Goal: Communication & Community: Answer question/provide support

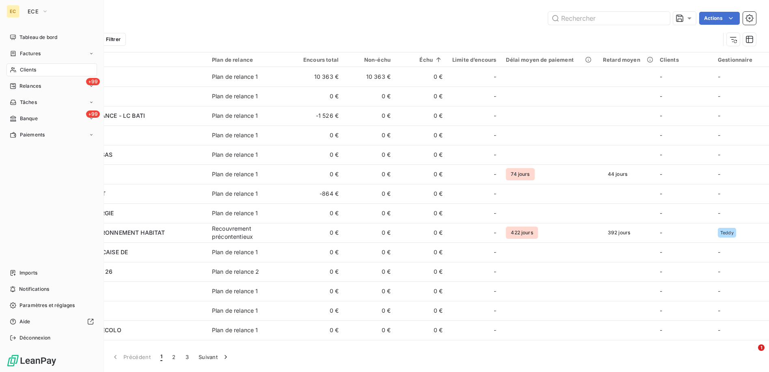
click at [29, 71] on span "Clients" at bounding box center [28, 69] width 16 height 7
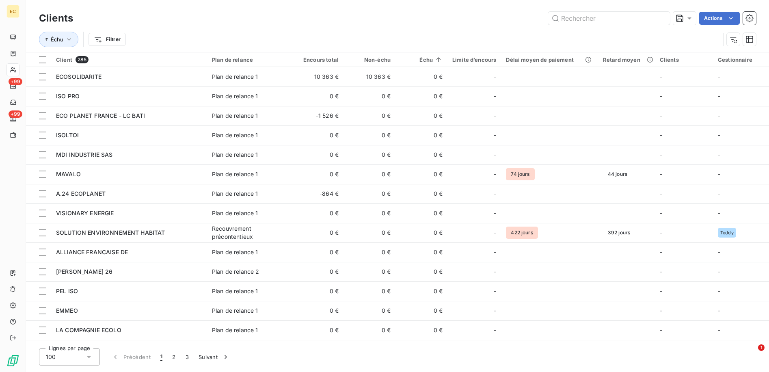
click at [603, 11] on div "Clients Actions" at bounding box center [397, 18] width 717 height 17
click at [602, 20] on input "text" at bounding box center [609, 18] width 122 height 13
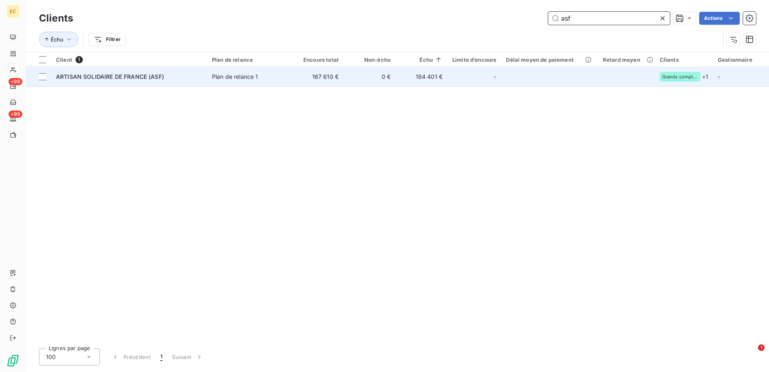
type input "asf"
click at [291, 80] on td "Plan de relance 1" at bounding box center [249, 76] width 84 height 19
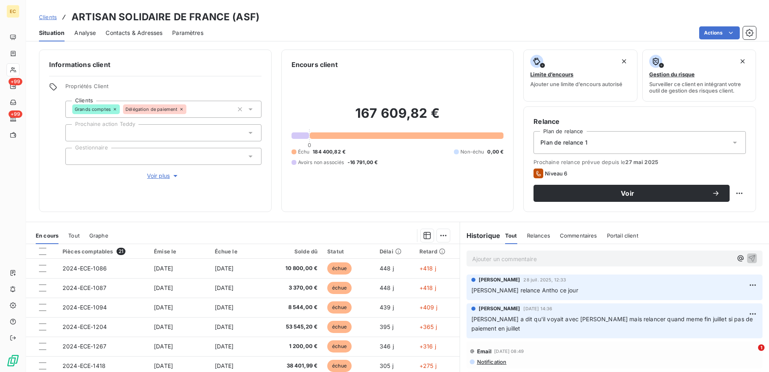
click at [520, 259] on p "Ajouter un commentaire ﻿" at bounding box center [602, 259] width 261 height 10
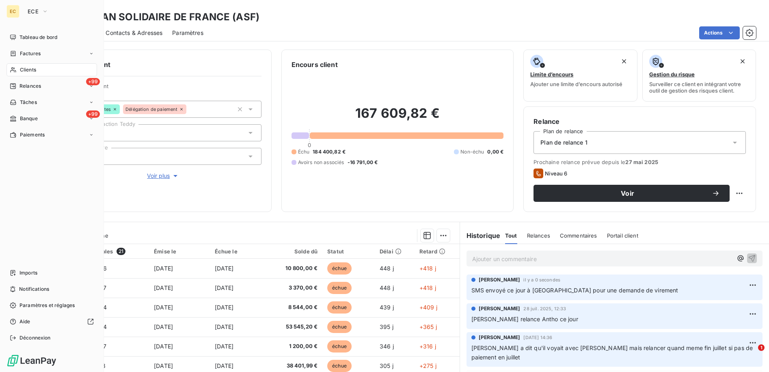
click at [63, 67] on div "Clients" at bounding box center [51, 69] width 91 height 13
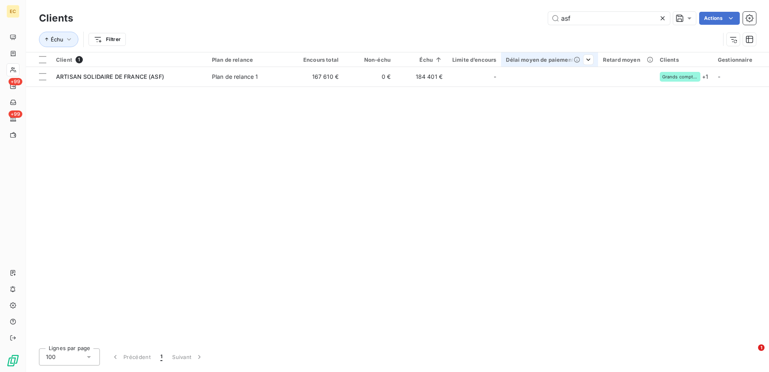
drag, startPoint x: 661, startPoint y: 19, endPoint x: 562, endPoint y: 59, distance: 106.6
click at [661, 19] on icon at bounding box center [663, 18] width 8 height 8
